Goal: Task Accomplishment & Management: Use online tool/utility

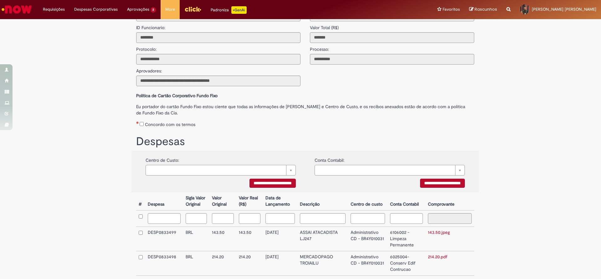
scroll to position [73, 0]
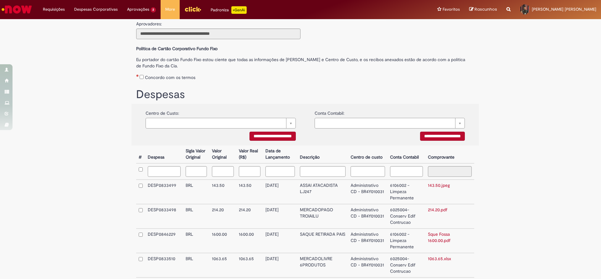
click at [136, 78] on div "Concordo com os termos" at bounding box center [305, 76] width 338 height 12
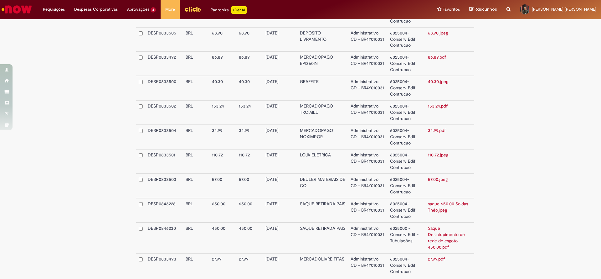
scroll to position [589, 0]
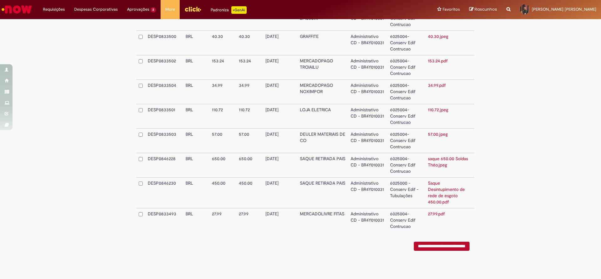
click at [440, 242] on input "**********" at bounding box center [442, 245] width 56 height 9
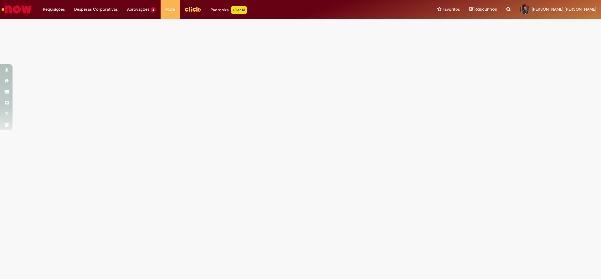
scroll to position [0, 0]
click at [83, 25] on link "Minhas Despesas" at bounding box center [112, 25] width 84 height 7
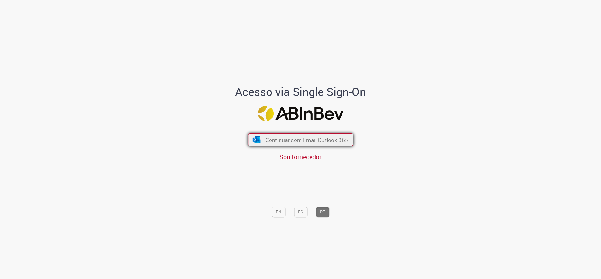
click at [311, 139] on span "Continuar com Email Outlook 365" at bounding box center [306, 139] width 83 height 7
click at [335, 137] on span "Continuar com Email Outlook 365" at bounding box center [306, 139] width 83 height 7
